Goal: Find contact information: Find contact information

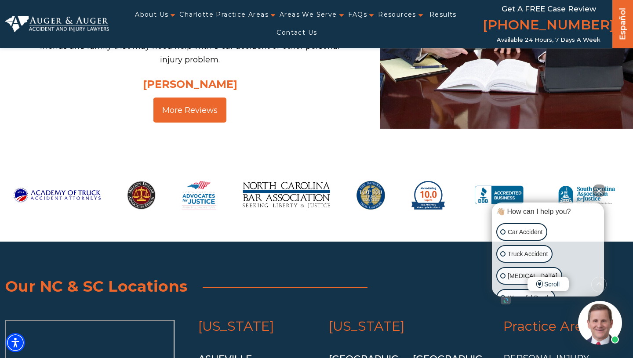
scroll to position [6803, 0]
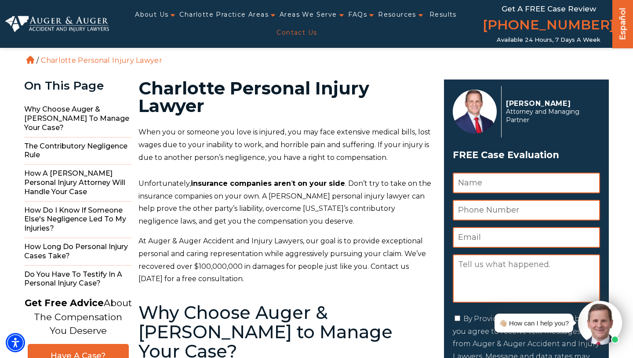
click at [300, 25] on link "Contact Us" at bounding box center [297, 33] width 40 height 18
